Goal: Obtain resource: Obtain resource

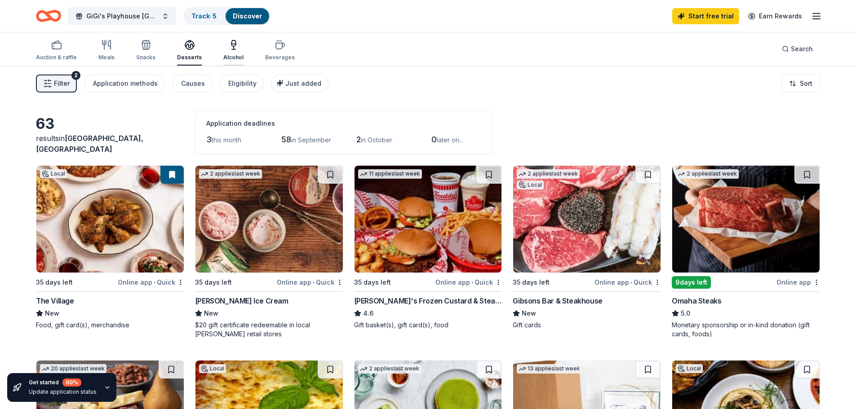
click at [229, 56] on div "Alcohol" at bounding box center [233, 57] width 20 height 7
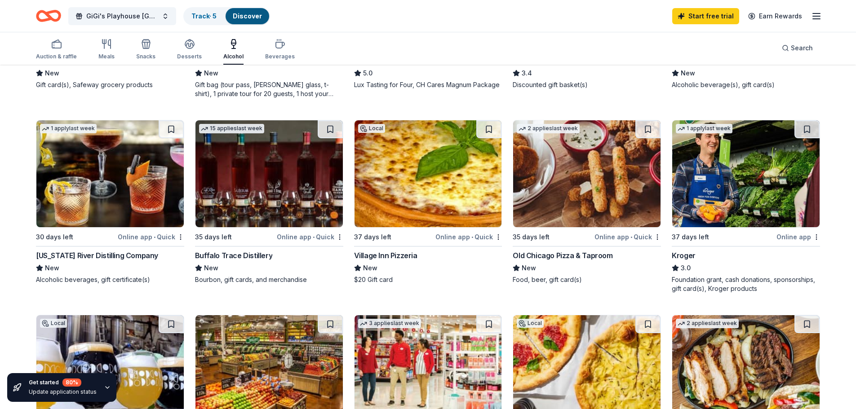
scroll to position [449, 0]
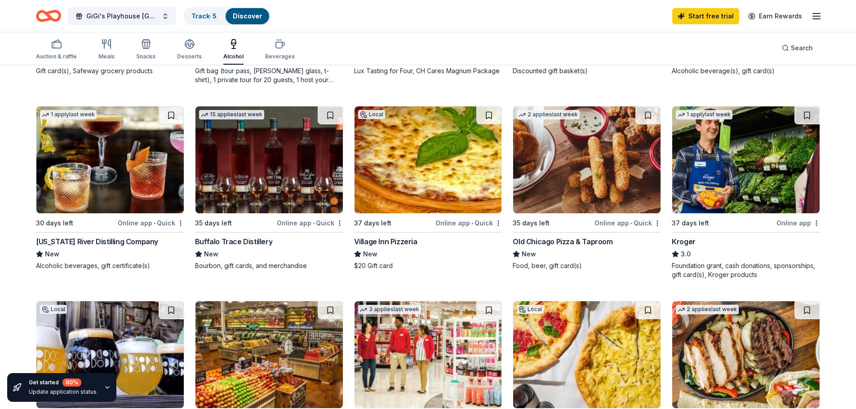
click at [234, 243] on div "Buffalo Trace Distillery" at bounding box center [233, 241] width 77 height 11
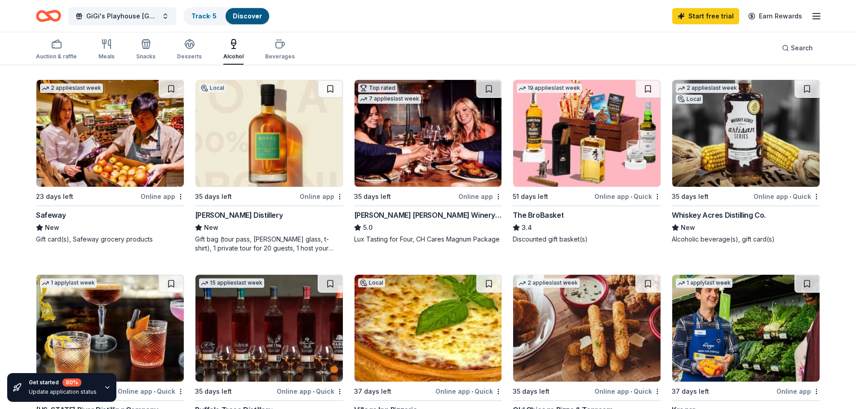
scroll to position [267, 0]
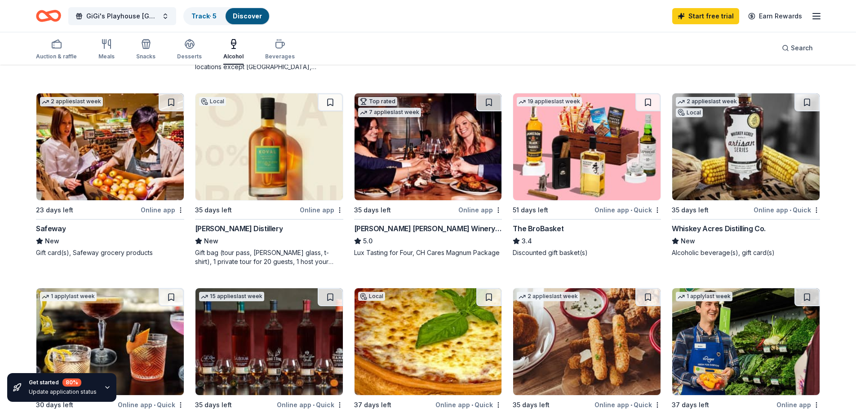
click at [539, 231] on div "The BroBasket" at bounding box center [537, 228] width 51 height 11
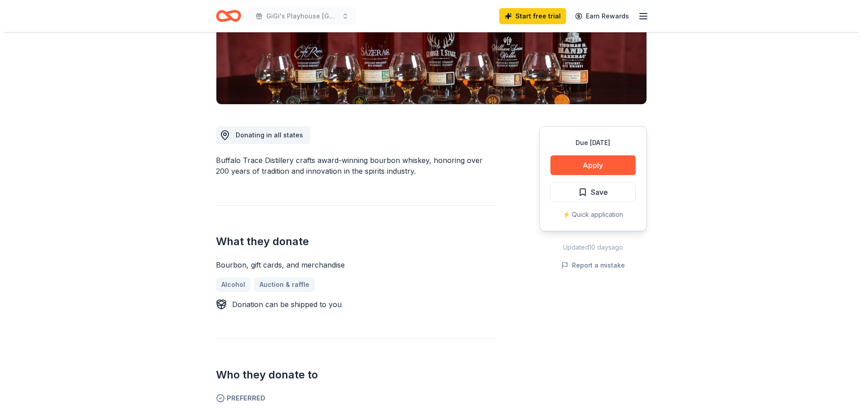
scroll to position [135, 0]
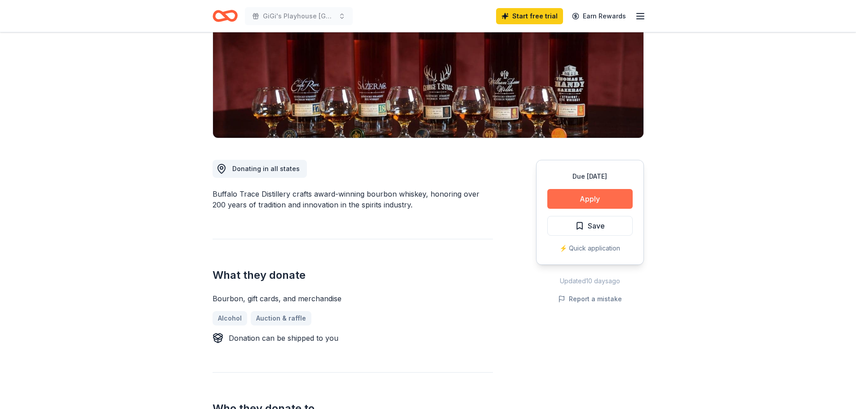
click at [602, 203] on button "Apply" at bounding box center [589, 199] width 85 height 20
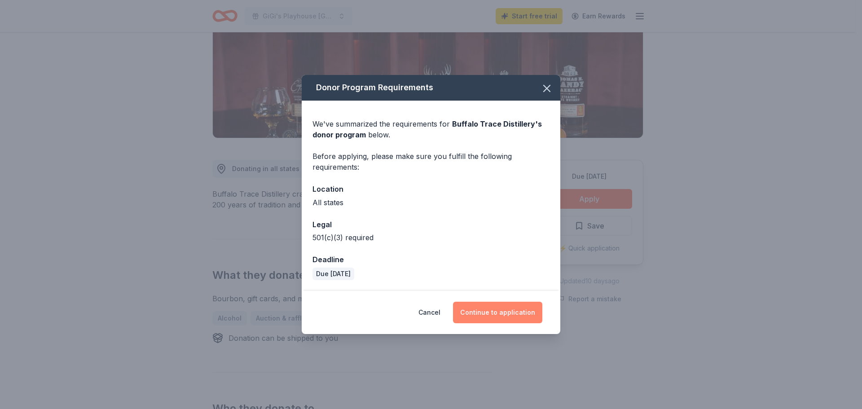
click at [520, 309] on button "Continue to application" at bounding box center [497, 313] width 89 height 22
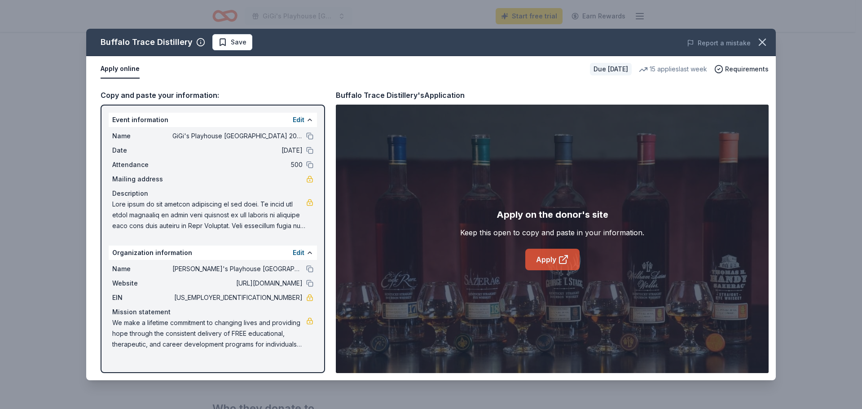
click at [560, 261] on icon at bounding box center [563, 260] width 7 height 7
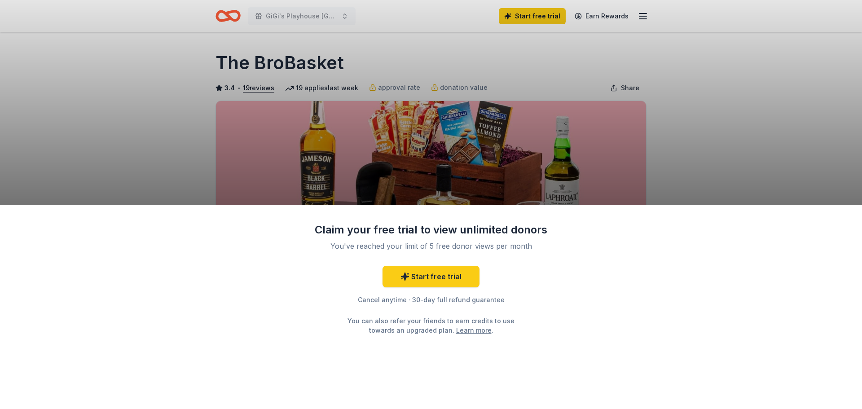
click at [681, 151] on div "Claim your free trial to view unlimited donors You've reached your limit of 5 f…" at bounding box center [431, 204] width 862 height 409
click at [279, 16] on div "Claim your free trial to view unlimited donors You've reached your limit of 5 f…" at bounding box center [431, 204] width 862 height 409
